Goal: Information Seeking & Learning: Find specific fact

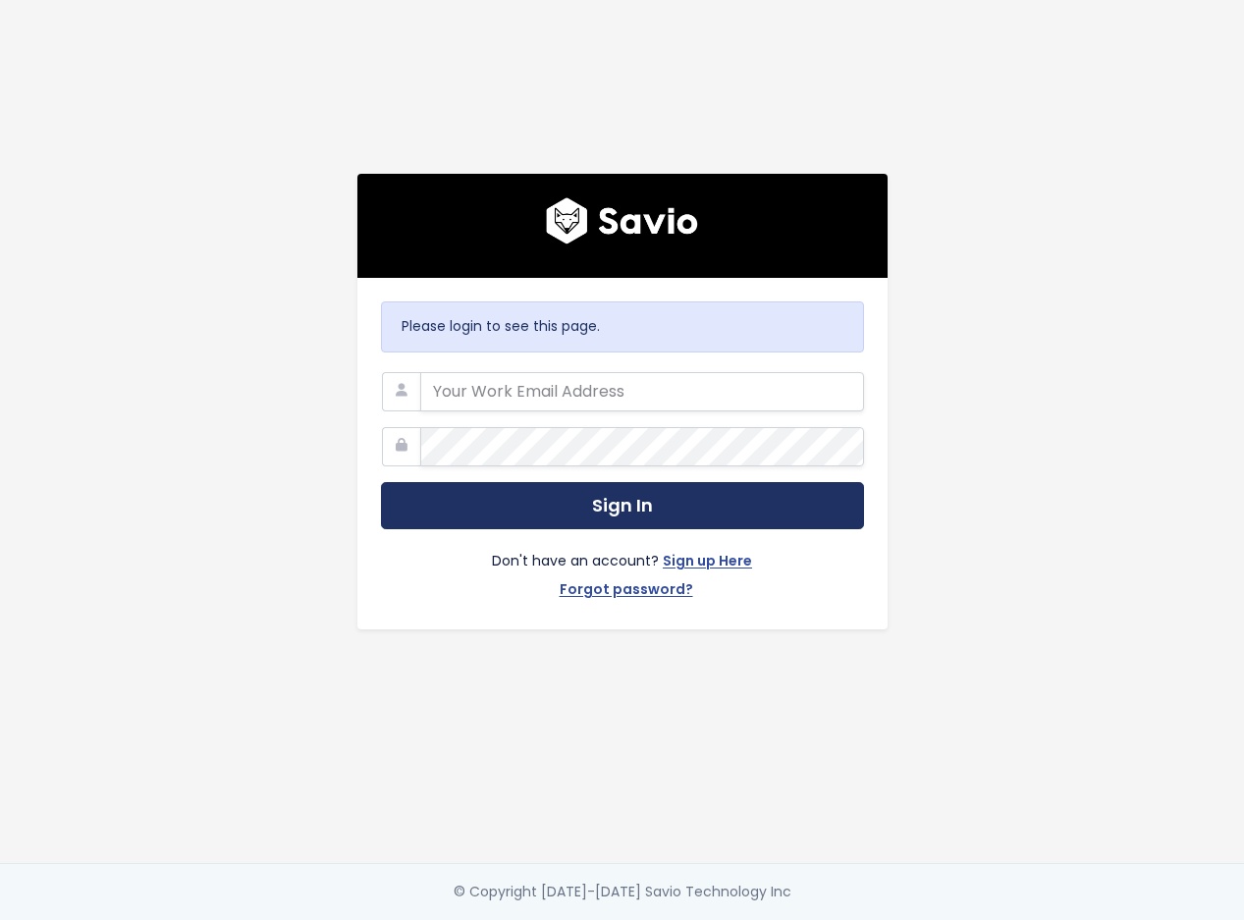
type input "[PERSON_NAME][EMAIL_ADDRESS][DOMAIN_NAME]"
click at [609, 501] on button "Sign In" at bounding box center [622, 506] width 483 height 48
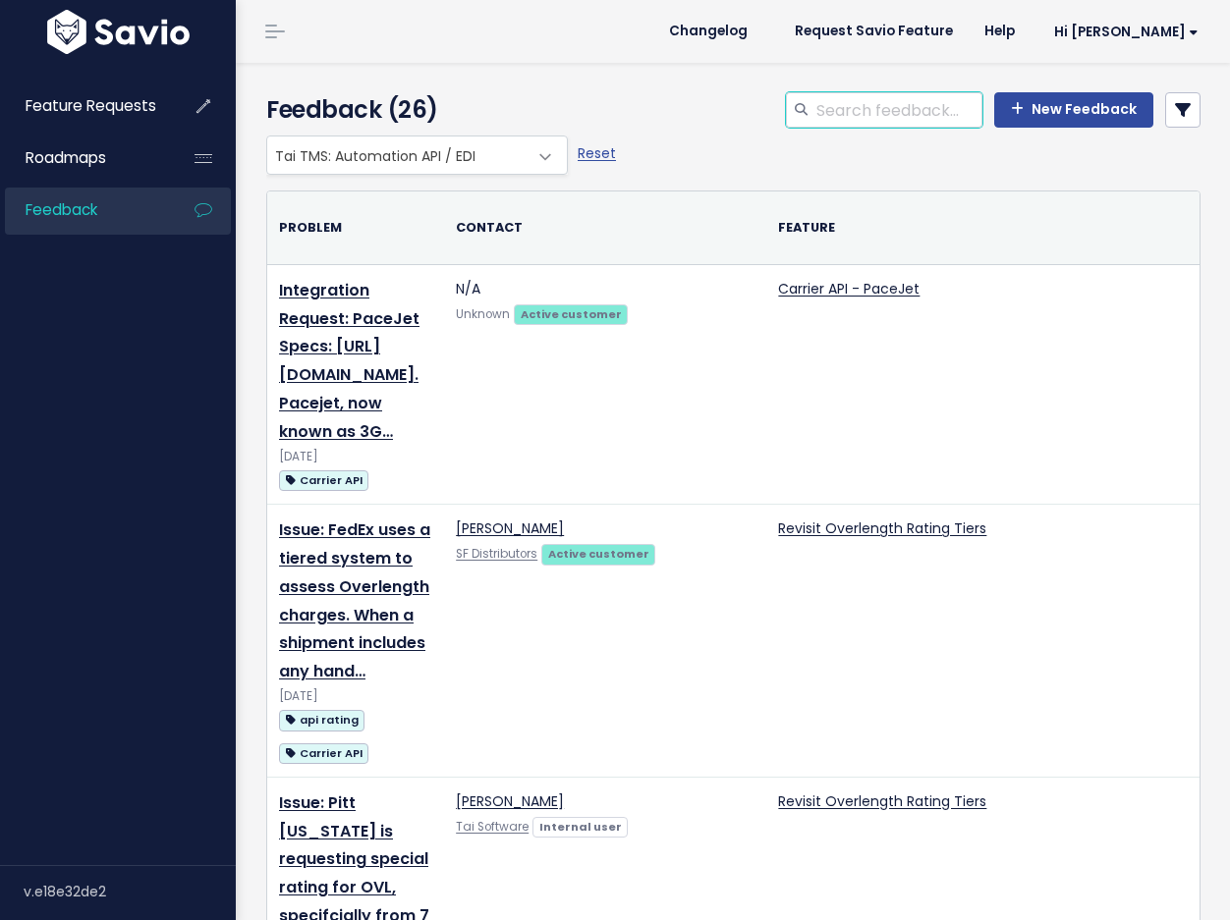
click at [814, 114] on input "search" at bounding box center [898, 109] width 168 height 35
type input "character"
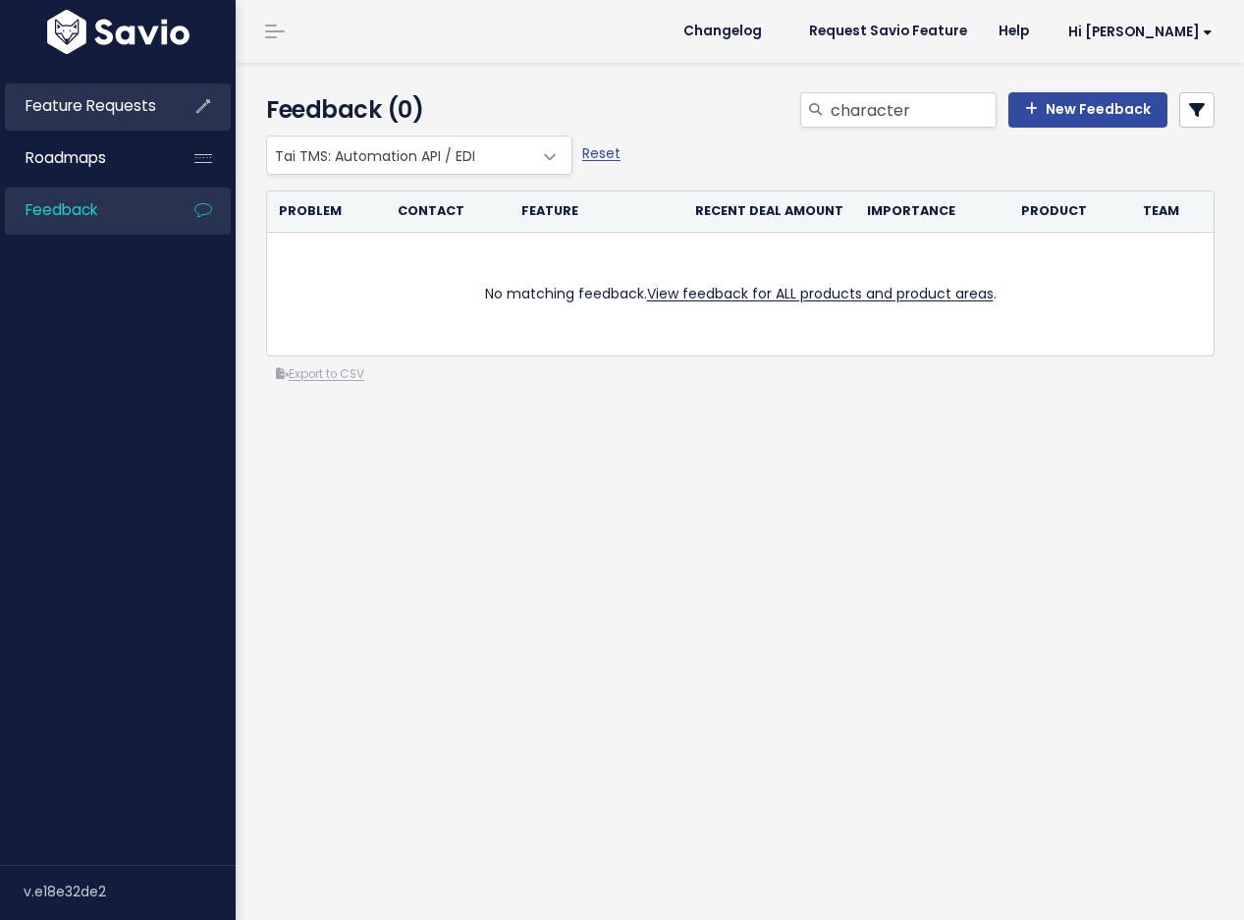
click at [108, 114] on span "Feature Requests" at bounding box center [91, 105] width 131 height 21
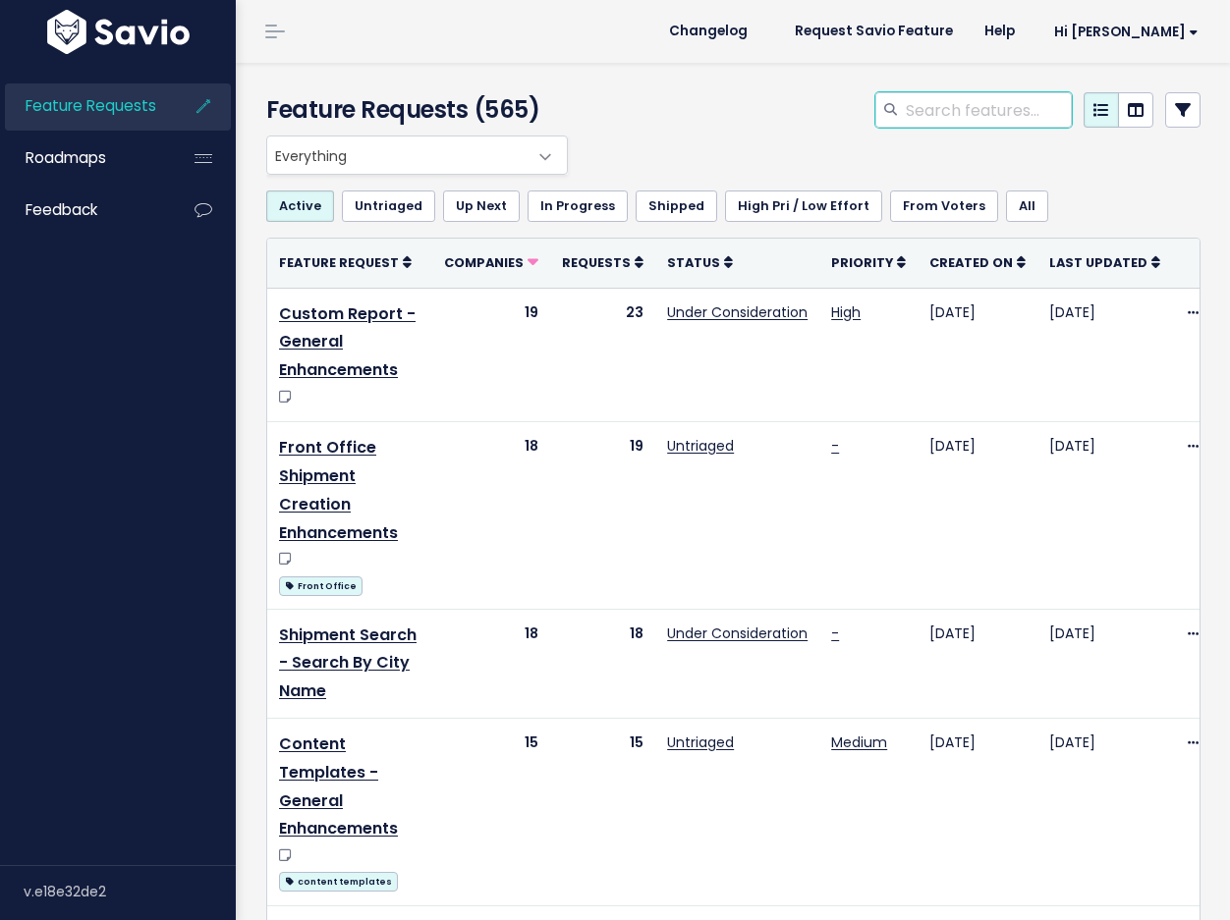
click at [937, 108] on input "search" at bounding box center [988, 109] width 168 height 35
type input "character limit"
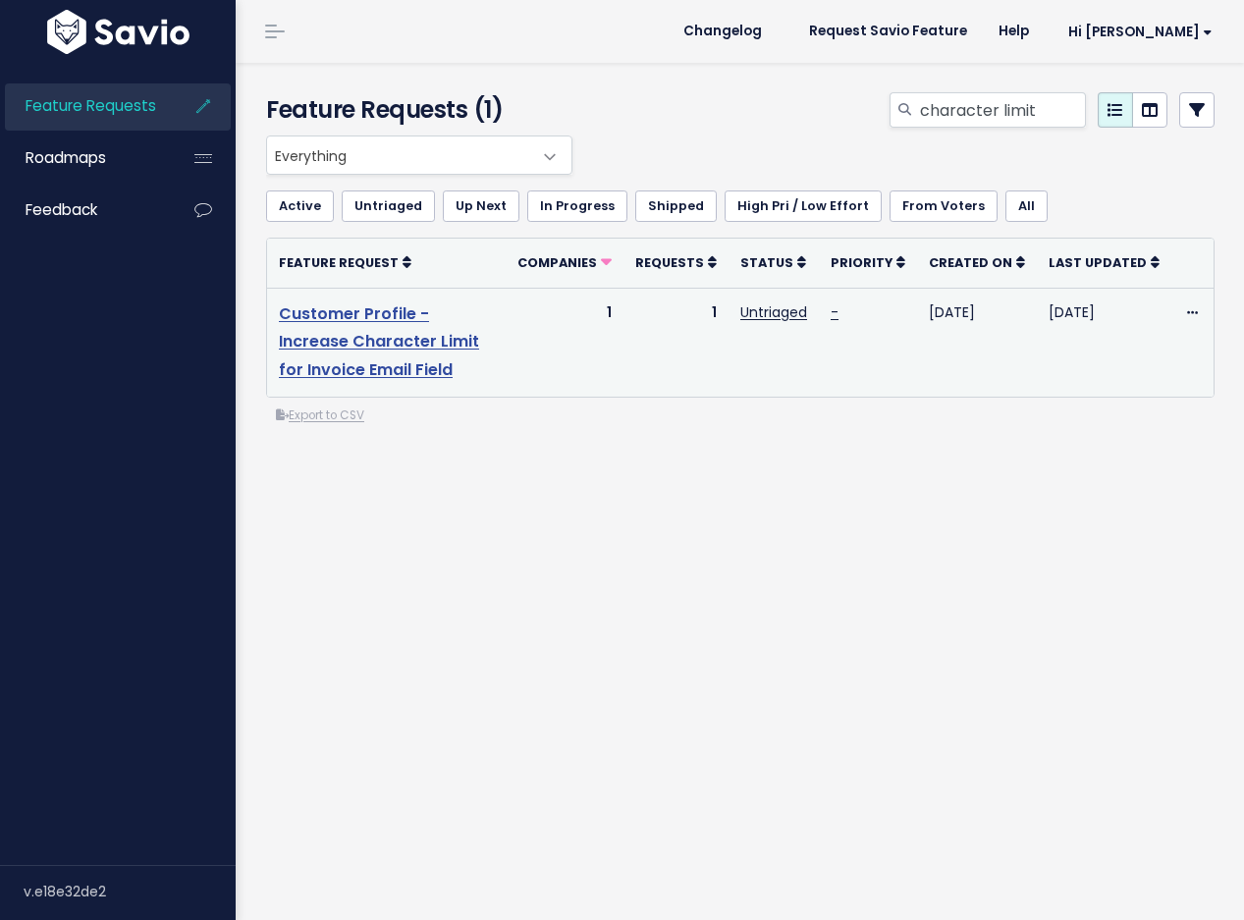
click at [413, 320] on link "Customer Profile - Increase Character Limit for Invoice Email Field" at bounding box center [379, 343] width 200 height 80
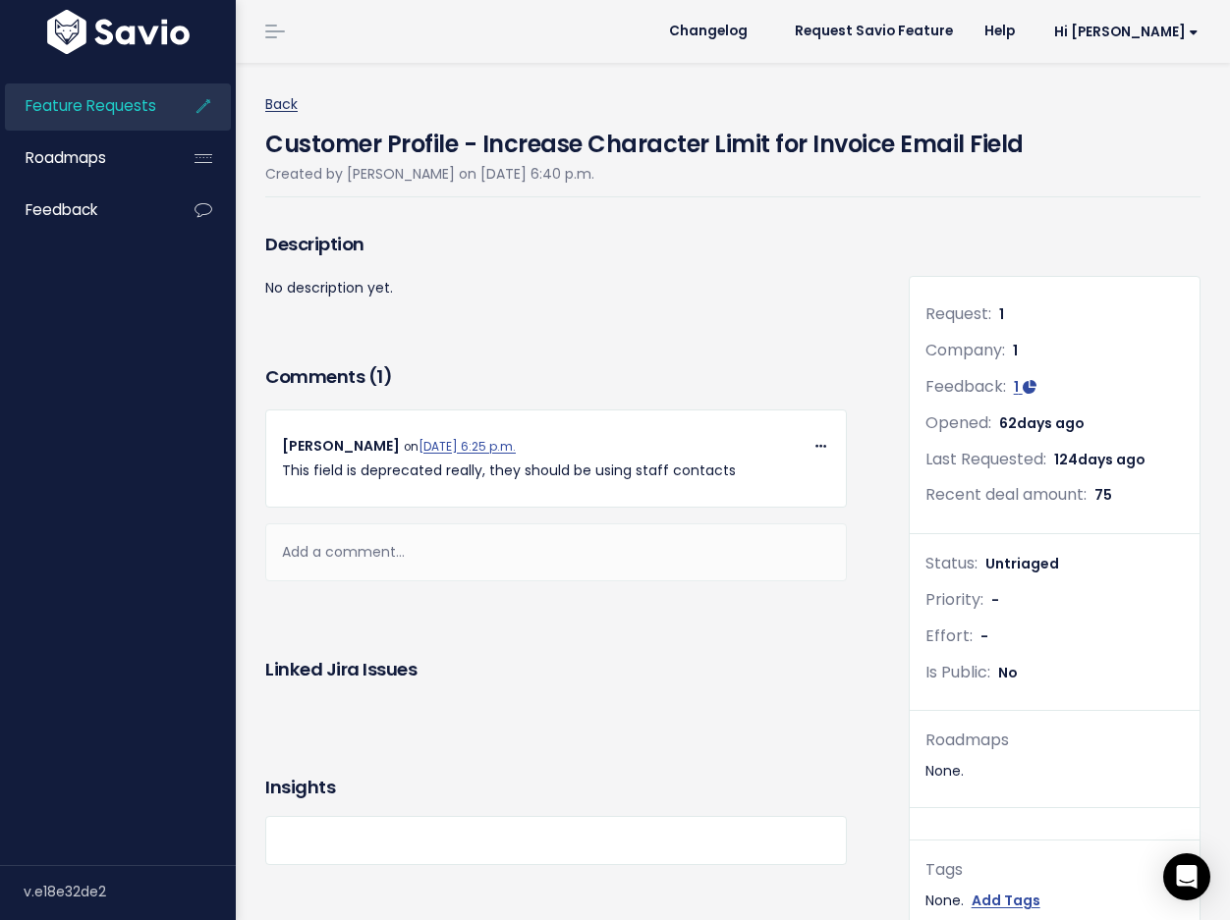
click at [281, 102] on link "Back" at bounding box center [281, 104] width 32 height 20
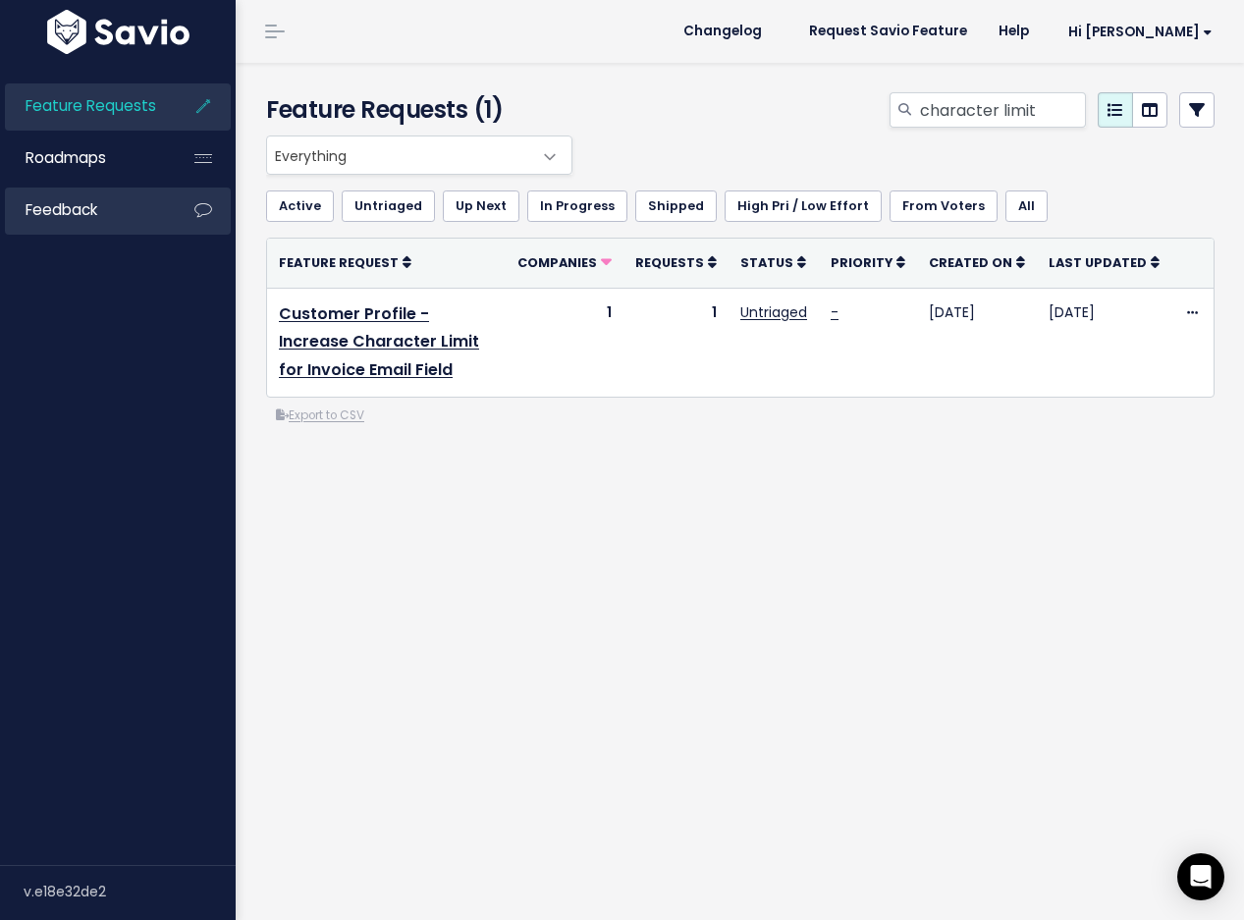
click at [46, 212] on span "Feedback" at bounding box center [62, 209] width 72 height 21
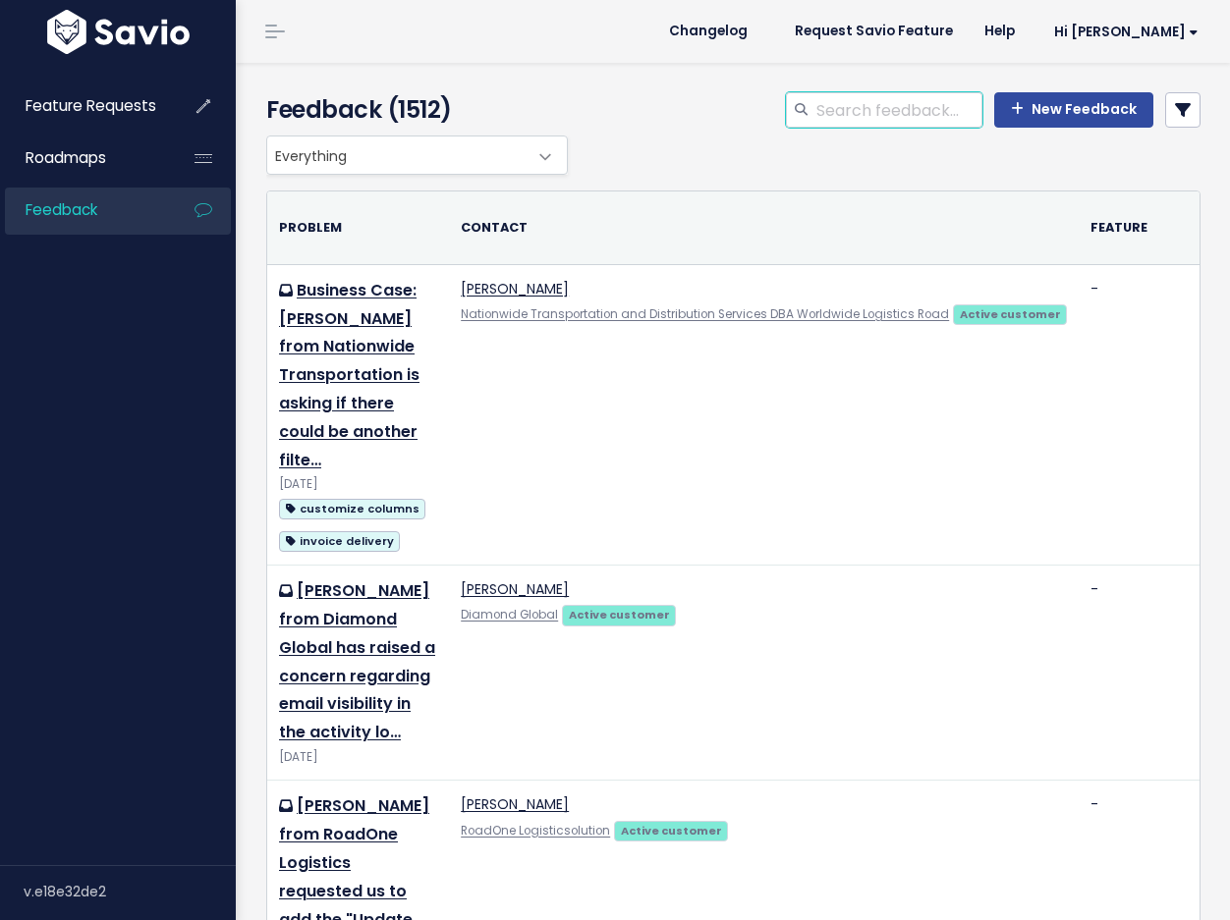
click at [871, 108] on input "search" at bounding box center [898, 109] width 168 height 35
type input "character"
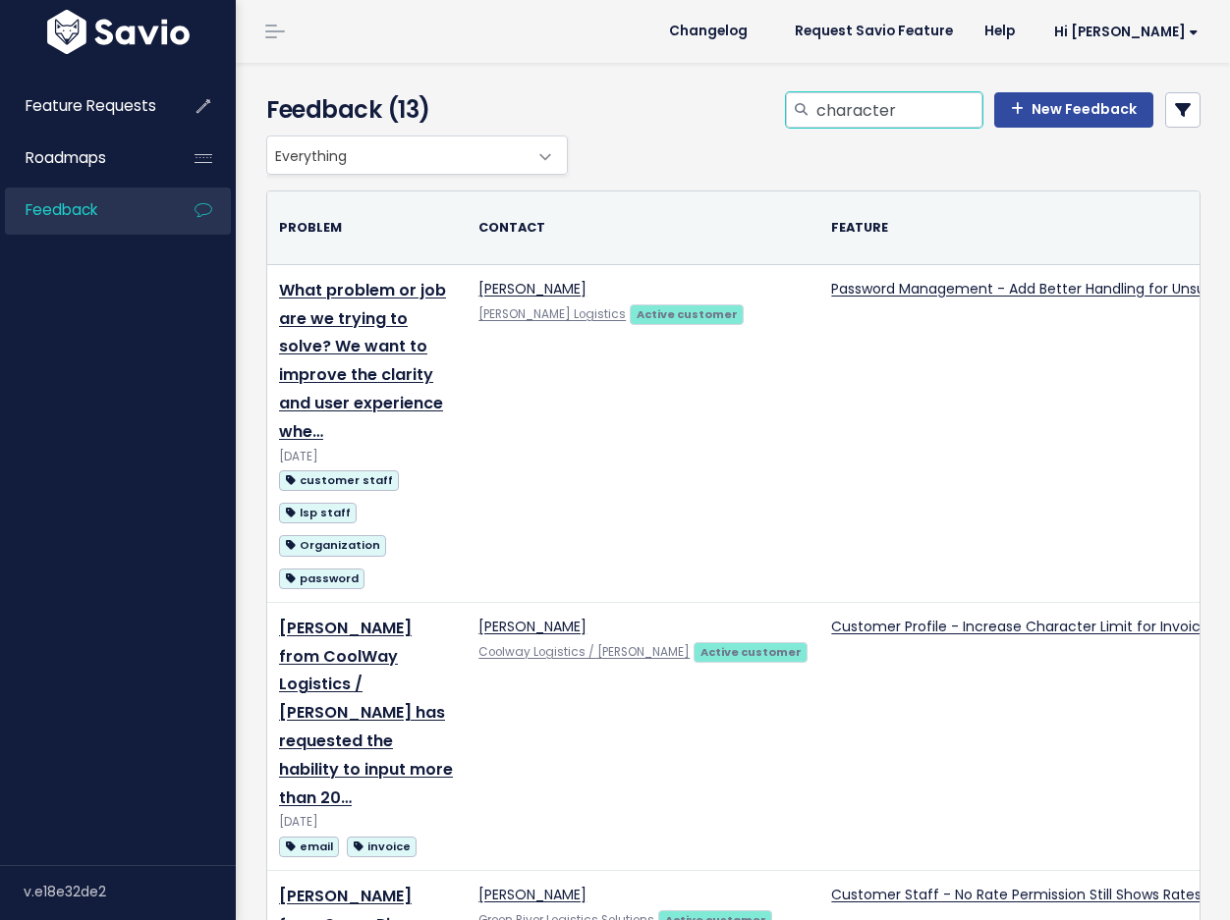
click at [891, 109] on input "character" at bounding box center [898, 109] width 168 height 35
